Goal: Information Seeking & Learning: Learn about a topic

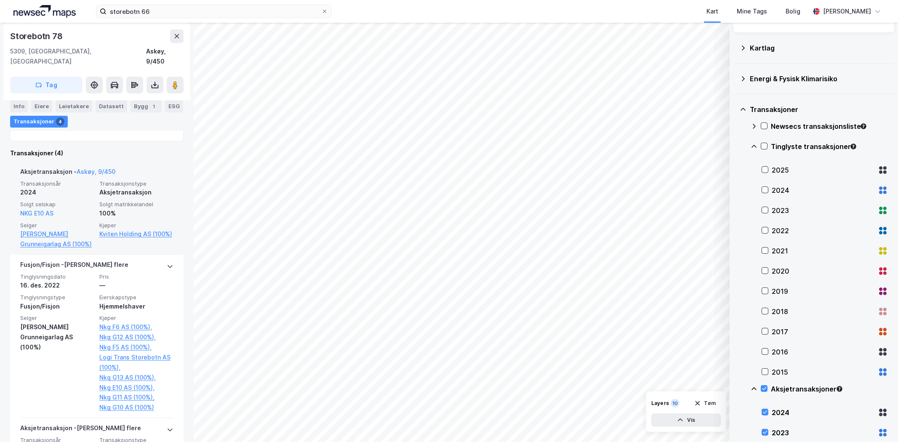
scroll to position [280, 0]
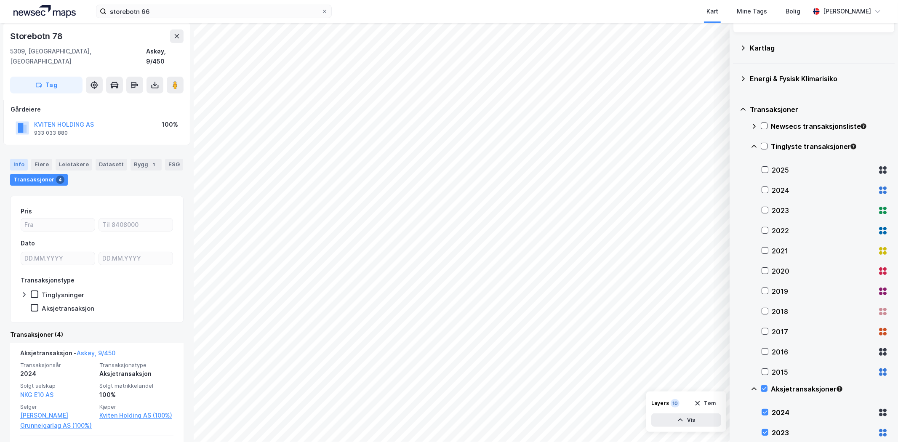
click at [21, 159] on div "Info" at bounding box center [19, 165] width 18 height 12
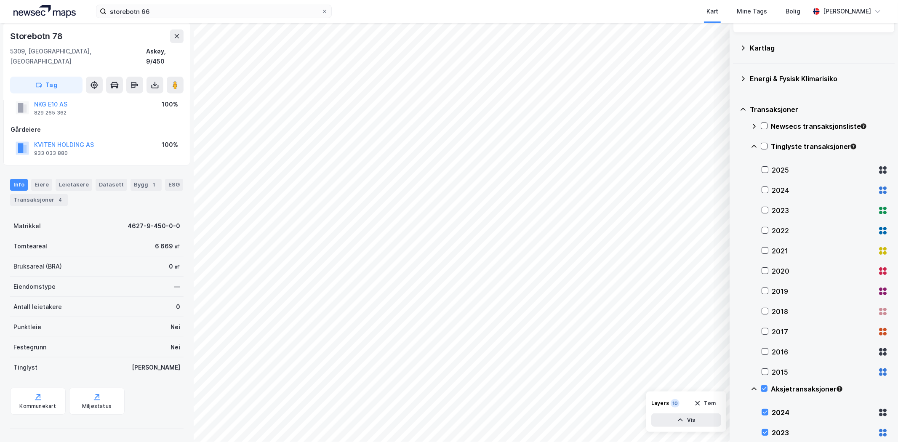
scroll to position [16, 0]
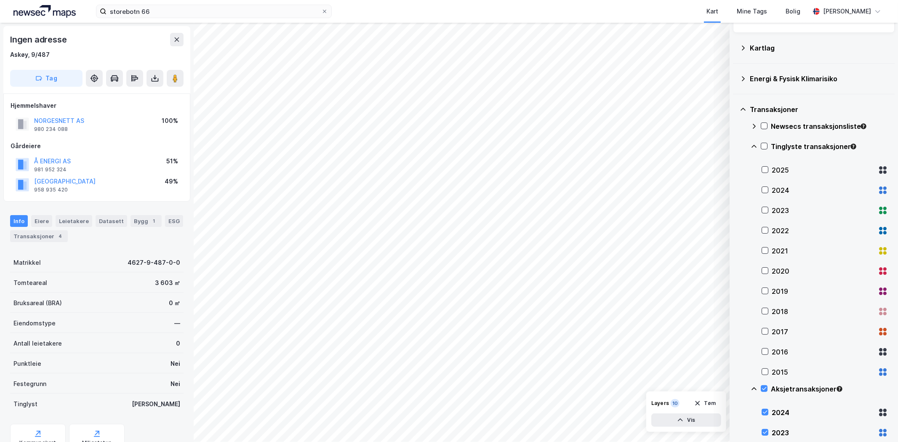
scroll to position [0, 0]
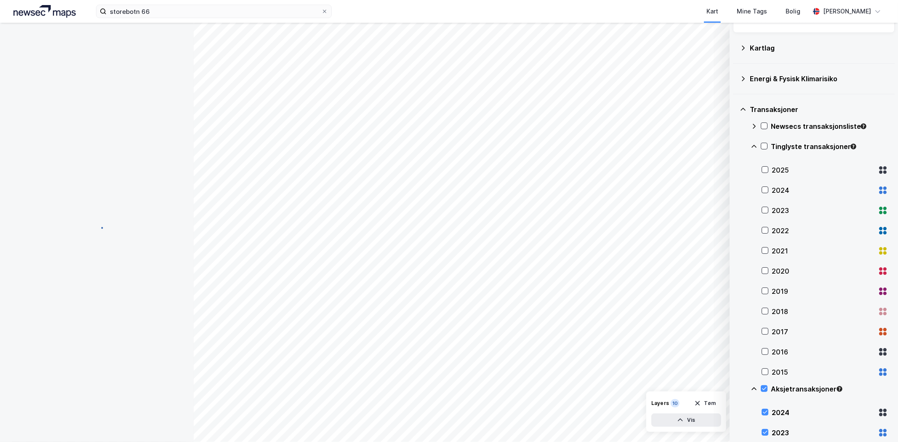
scroll to position [0, 0]
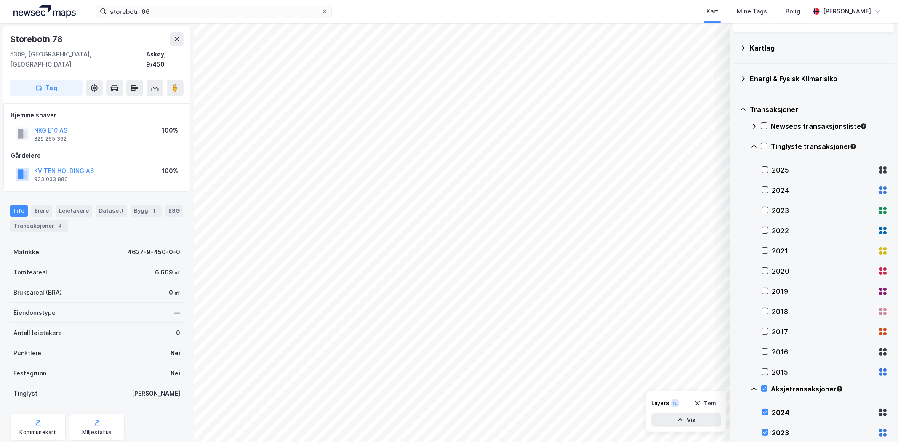
scroll to position [0, 0]
click at [49, 205] on div "Eiere" at bounding box center [41, 211] width 21 height 12
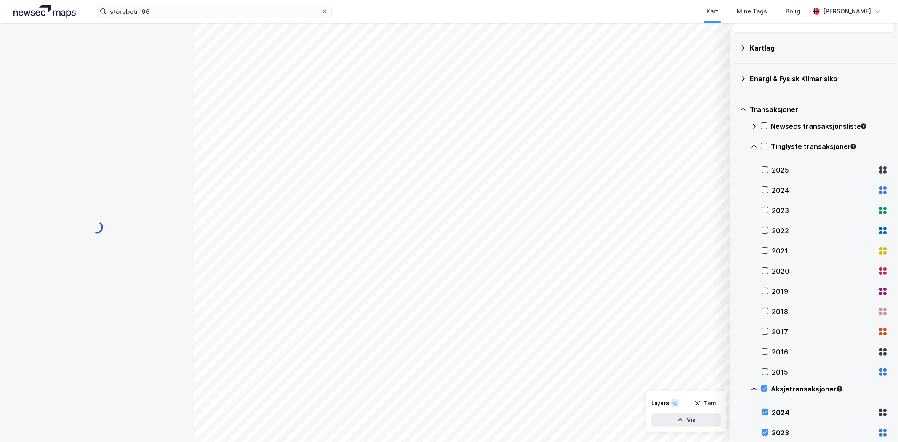
scroll to position [0, 0]
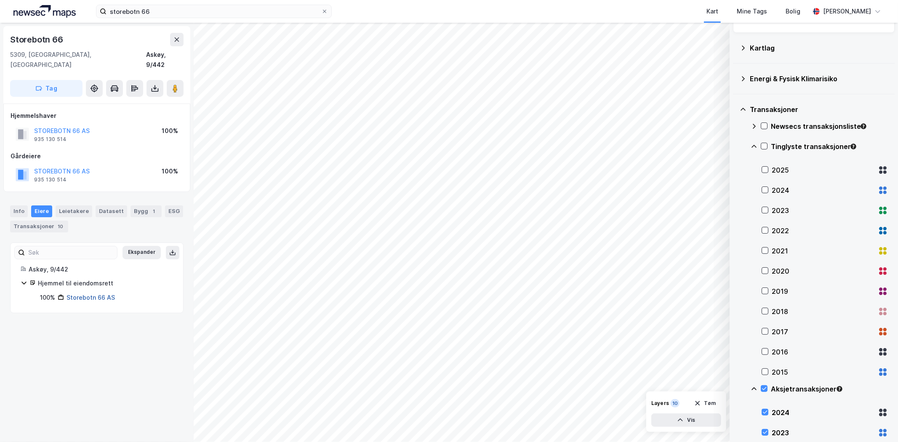
click at [86, 294] on link "Storebotn 66 AS" at bounding box center [91, 297] width 48 height 7
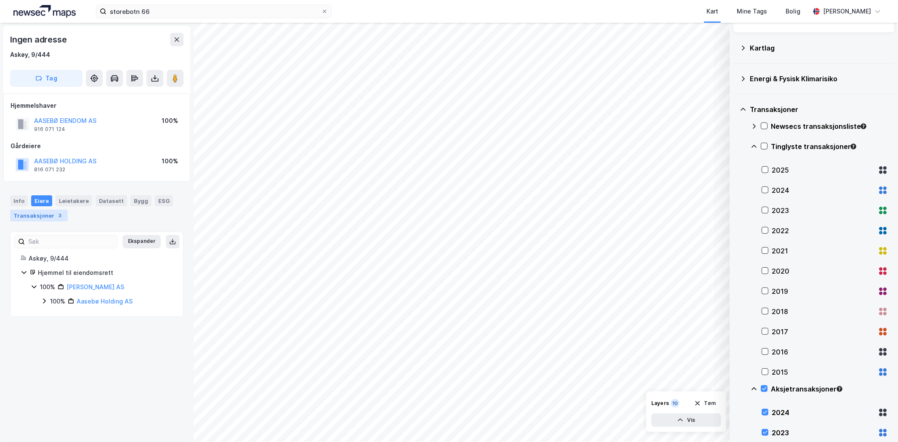
click at [35, 216] on div "Transaksjoner 3" at bounding box center [39, 216] width 58 height 12
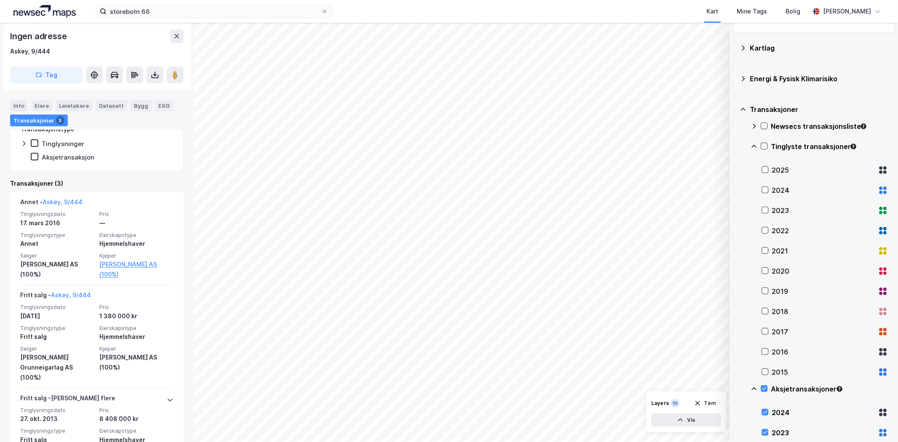
scroll to position [140, 0]
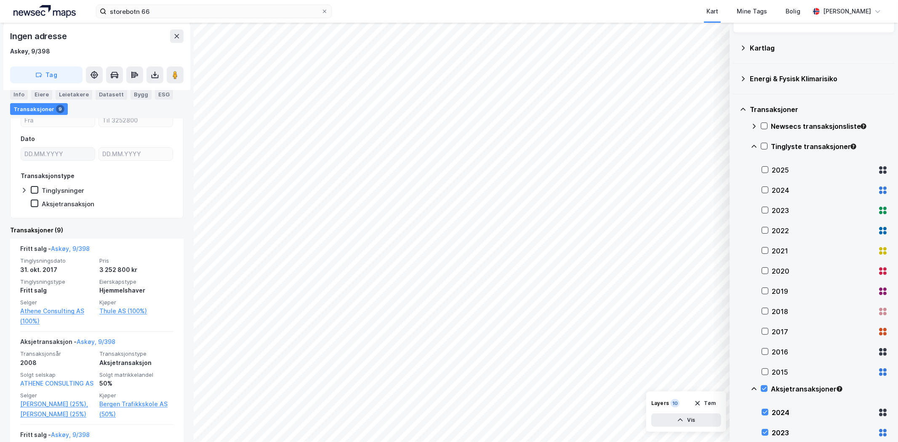
scroll to position [187, 0]
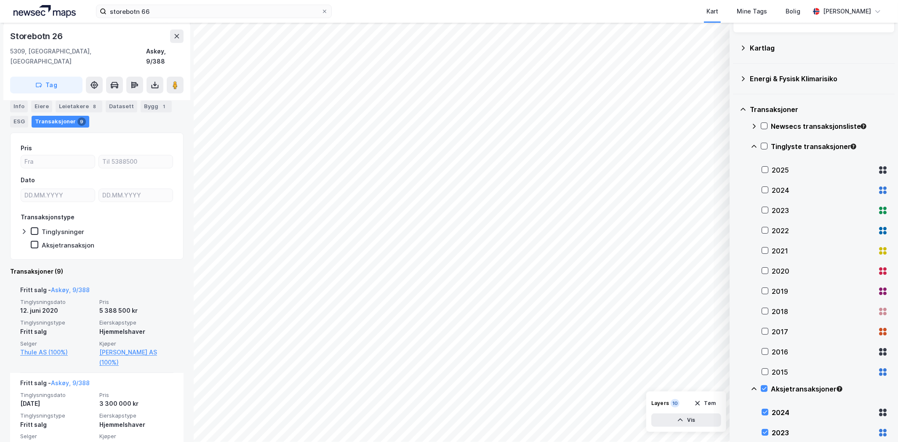
scroll to position [93, 0]
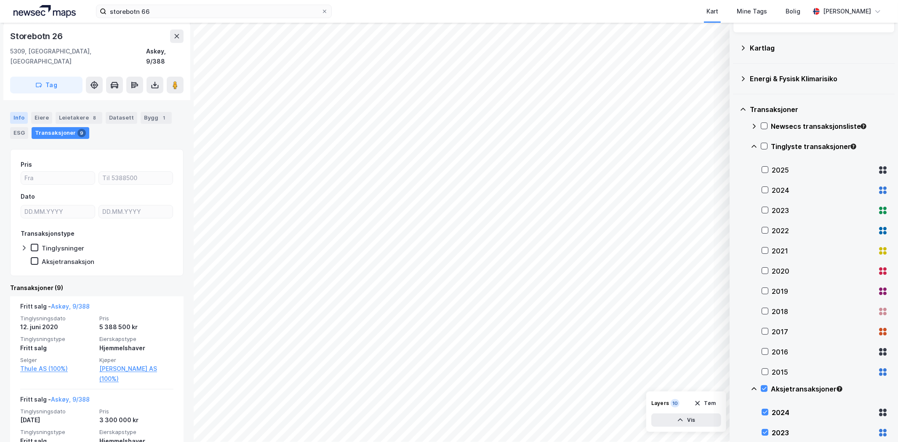
click at [20, 112] on div "Info" at bounding box center [19, 118] width 18 height 12
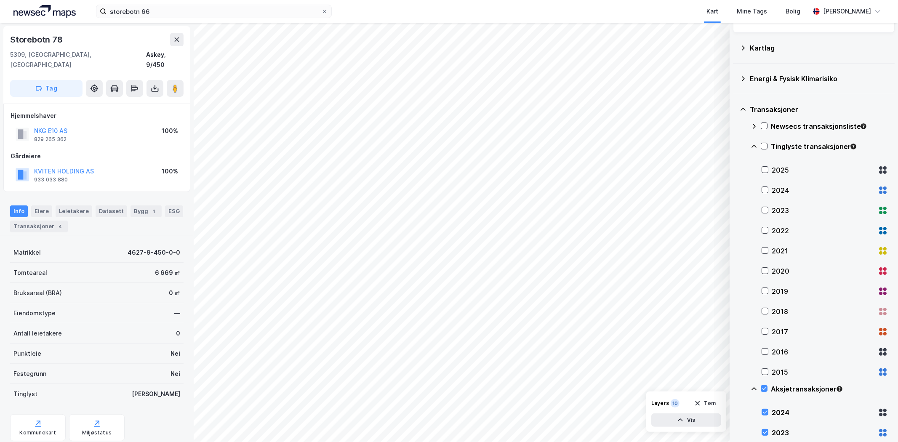
scroll to position [1, 0]
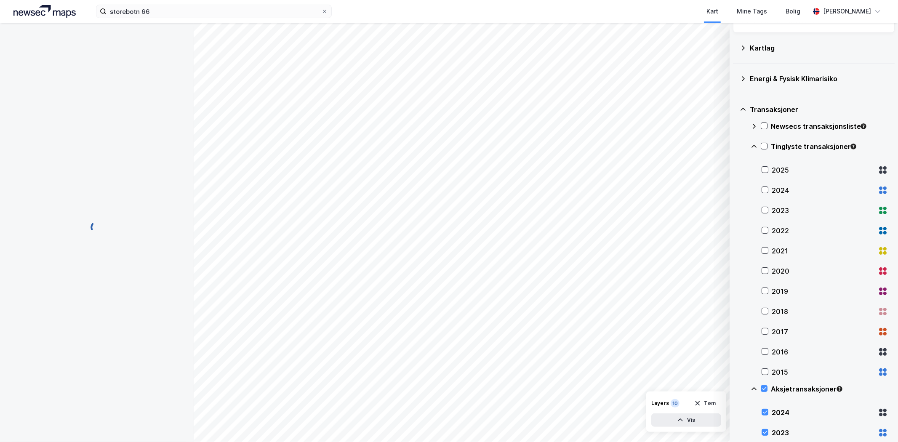
scroll to position [1, 0]
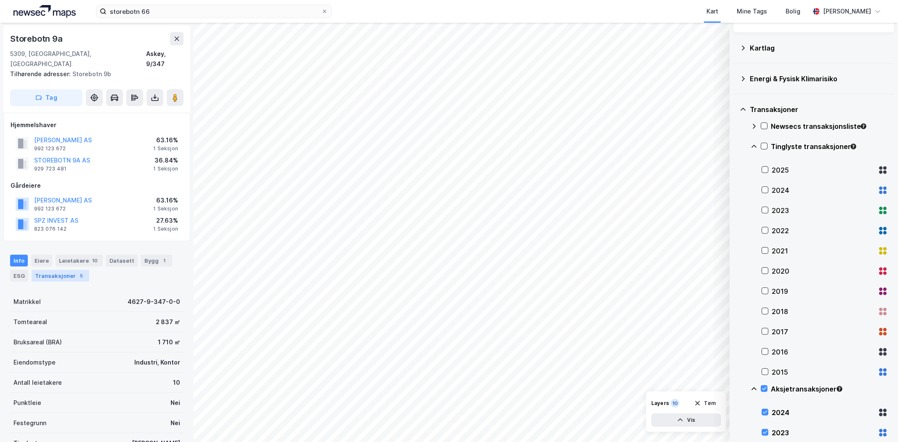
click at [53, 270] on div "Transaksjoner 5" at bounding box center [61, 276] width 58 height 12
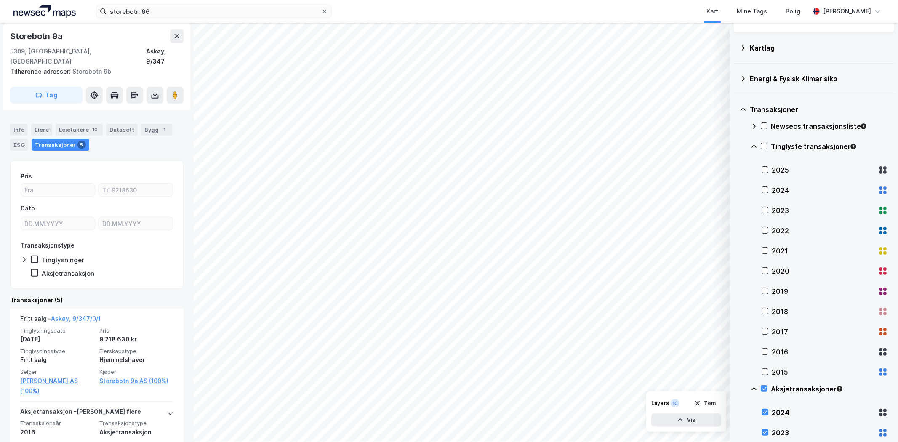
scroll to position [140, 0]
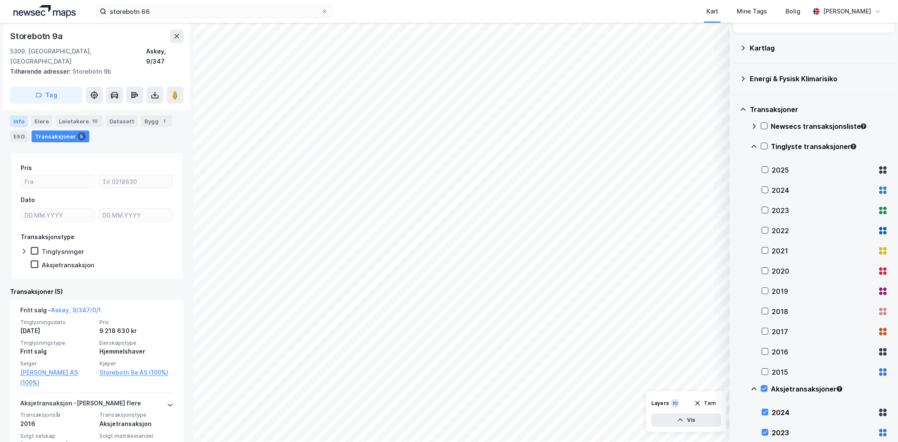
click at [24, 118] on div "Info" at bounding box center [19, 121] width 18 height 12
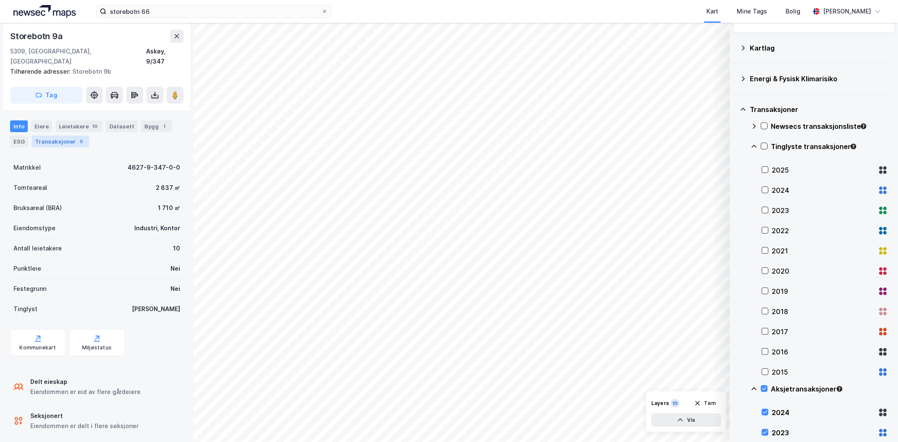
click at [47, 136] on div "Transaksjoner 5" at bounding box center [61, 142] width 58 height 12
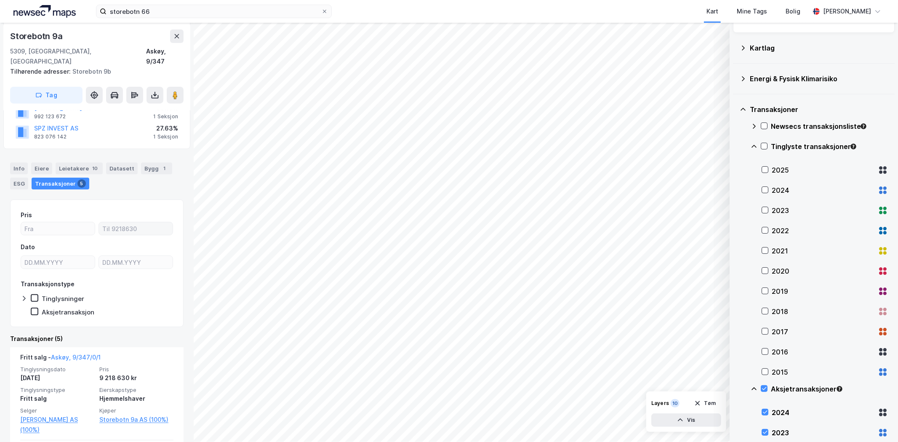
scroll to position [93, 0]
